Goal: Check status

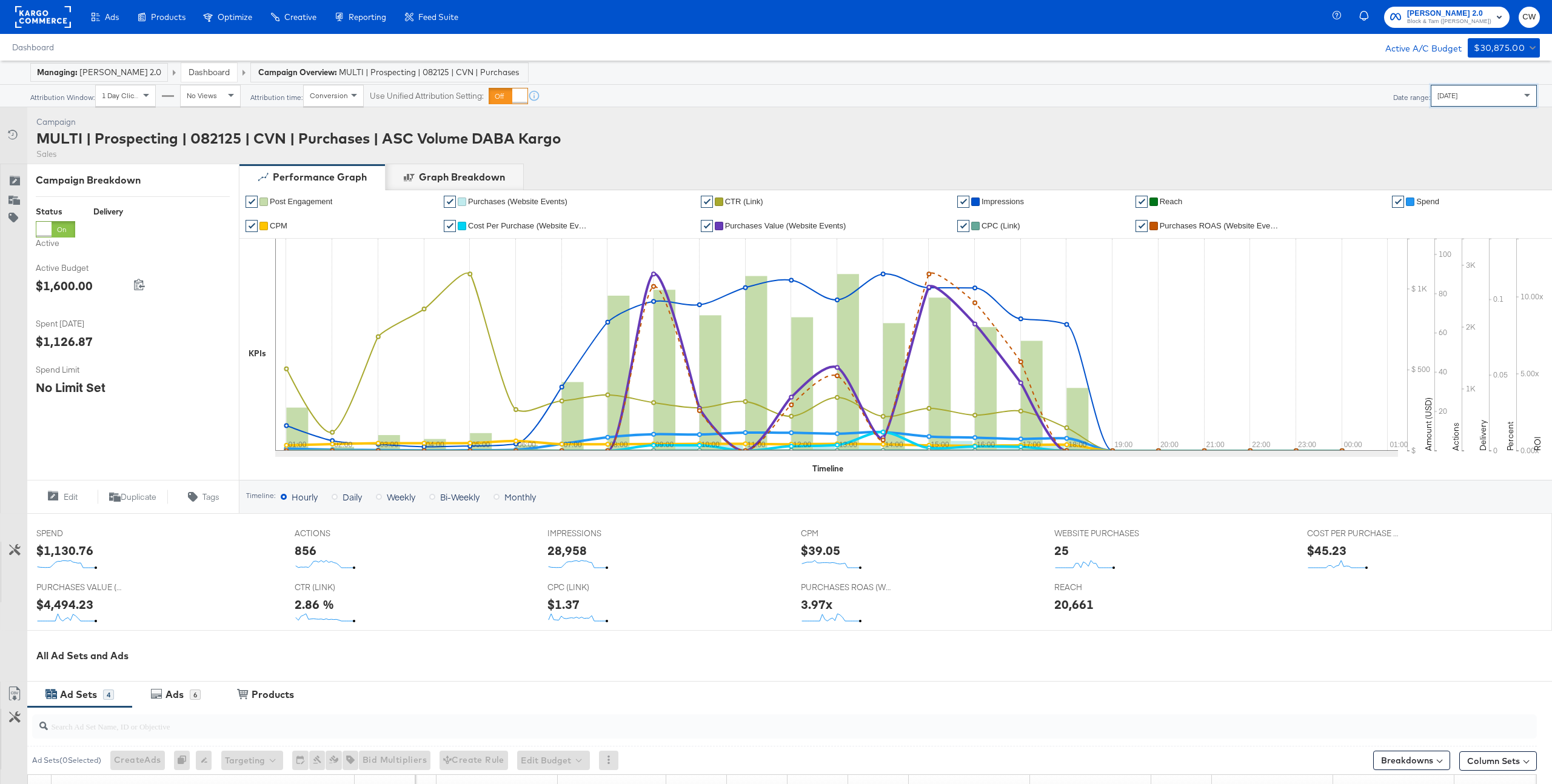
scroll to position [327, 0]
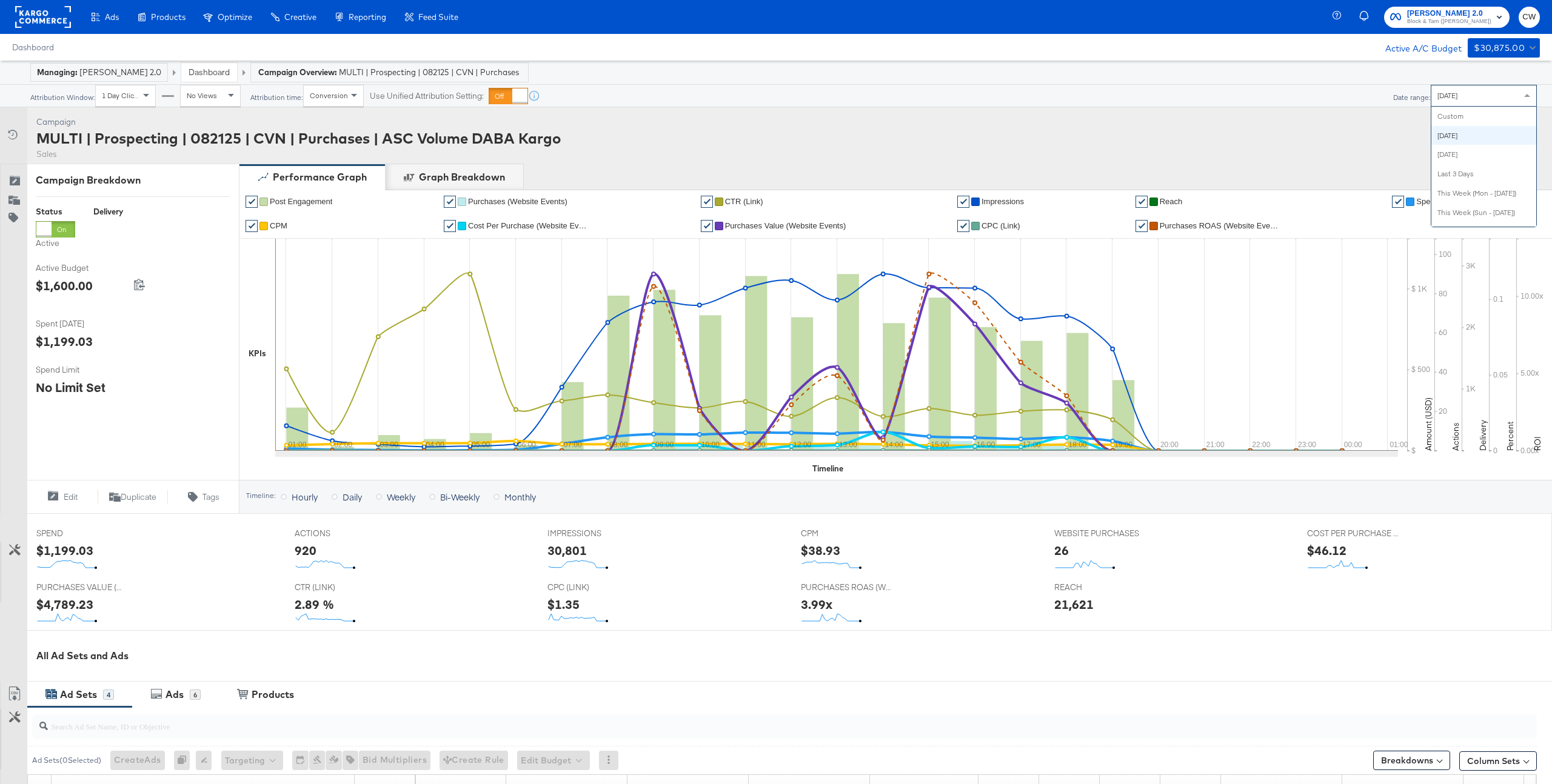
click at [1446, 101] on div "[DATE]" at bounding box center [1484, 95] width 105 height 21
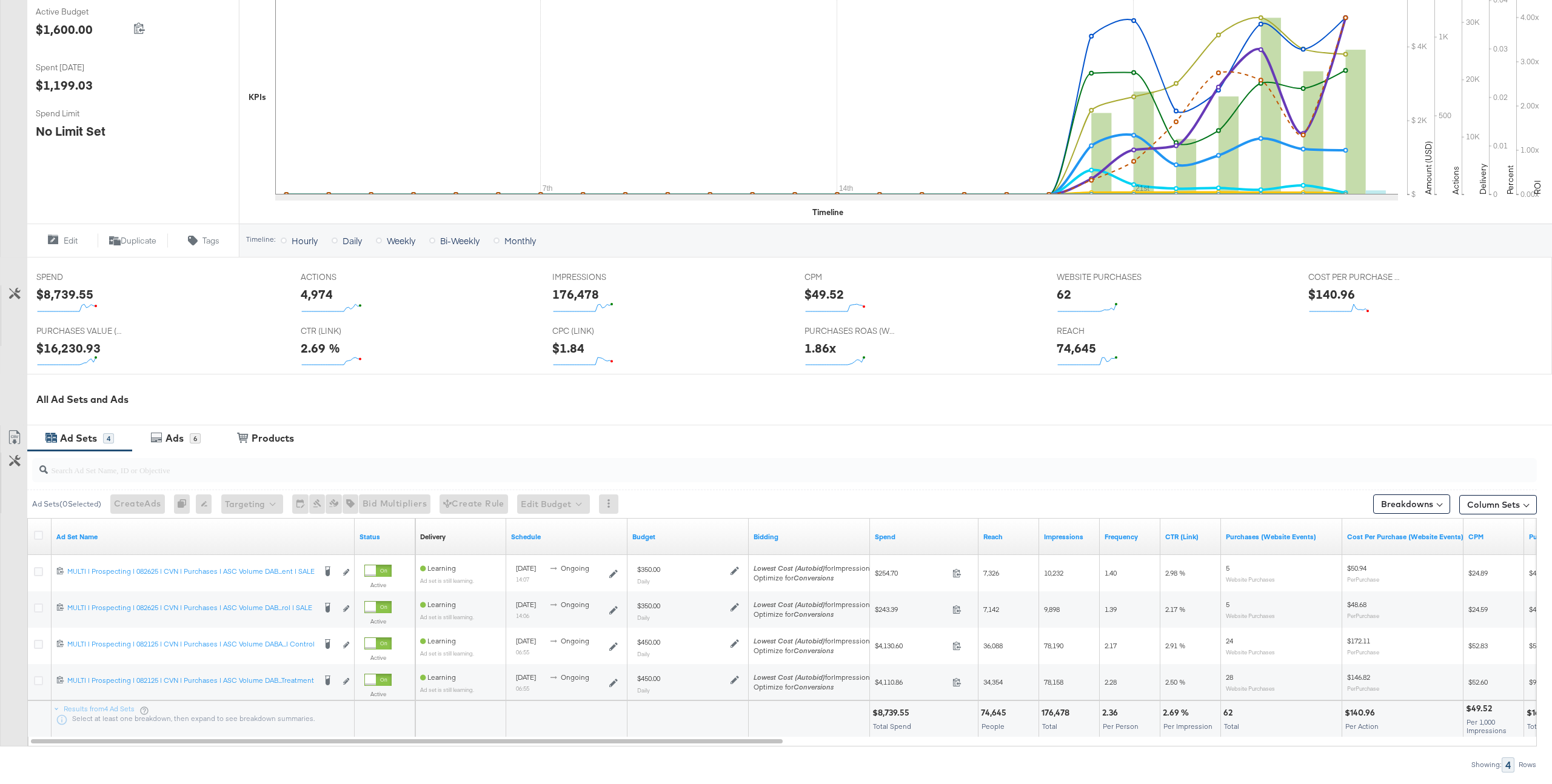
scroll to position [328, 0]
